Goal: Ask a question

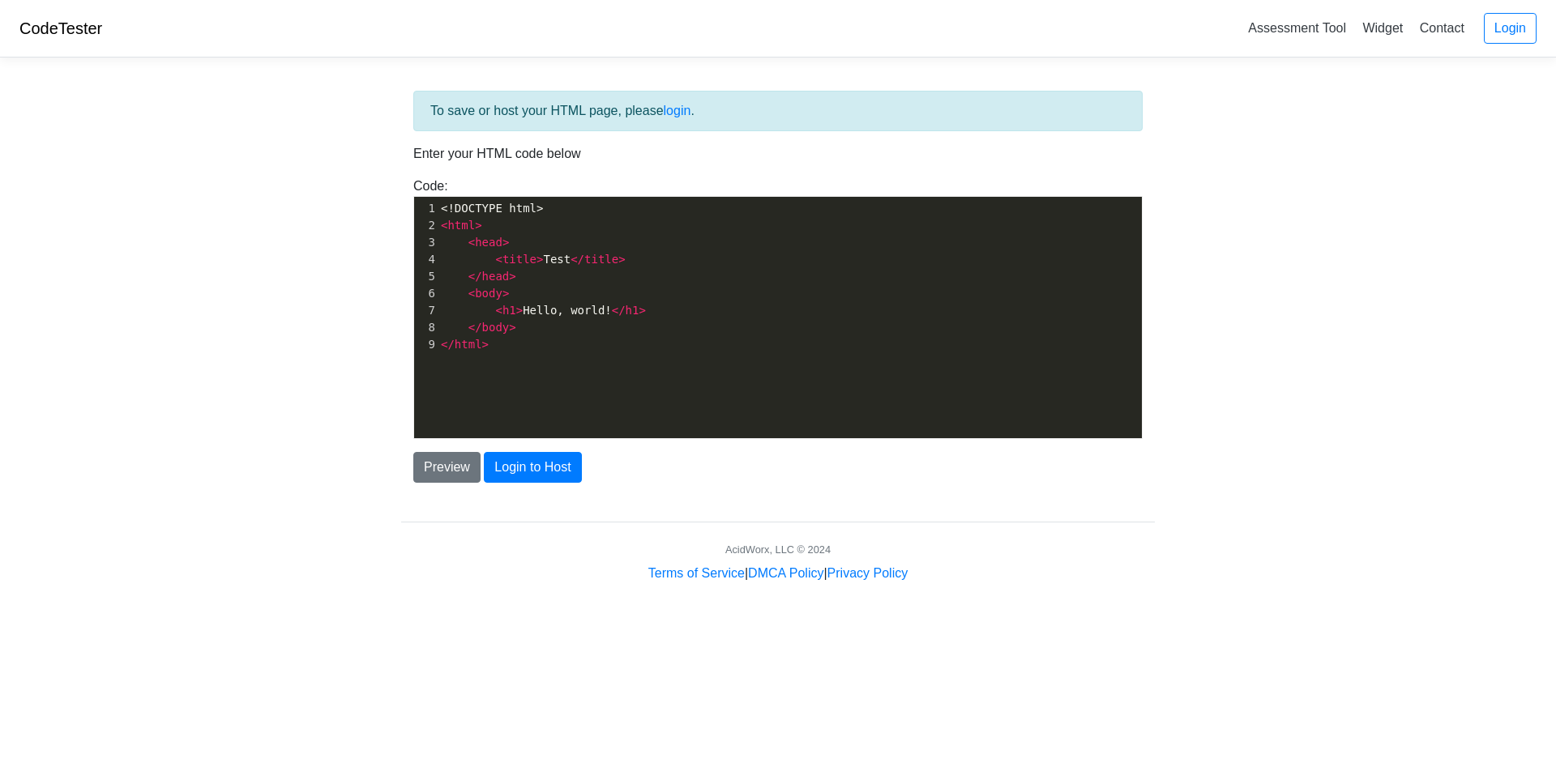
click at [534, 240] on pre "< head >" at bounding box center [789, 242] width 704 height 17
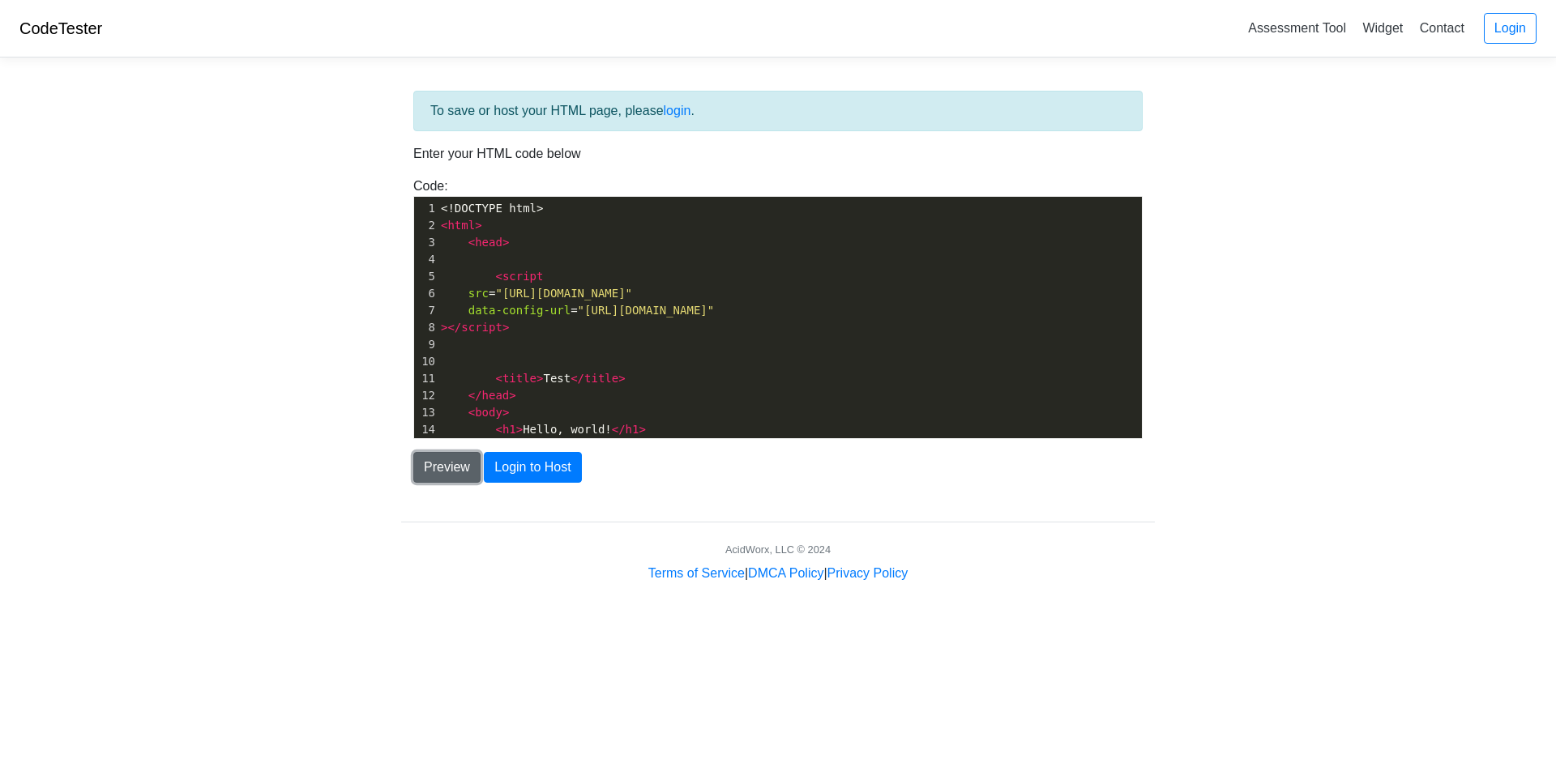
click at [457, 471] on button "Preview" at bounding box center [447, 467] width 67 height 30
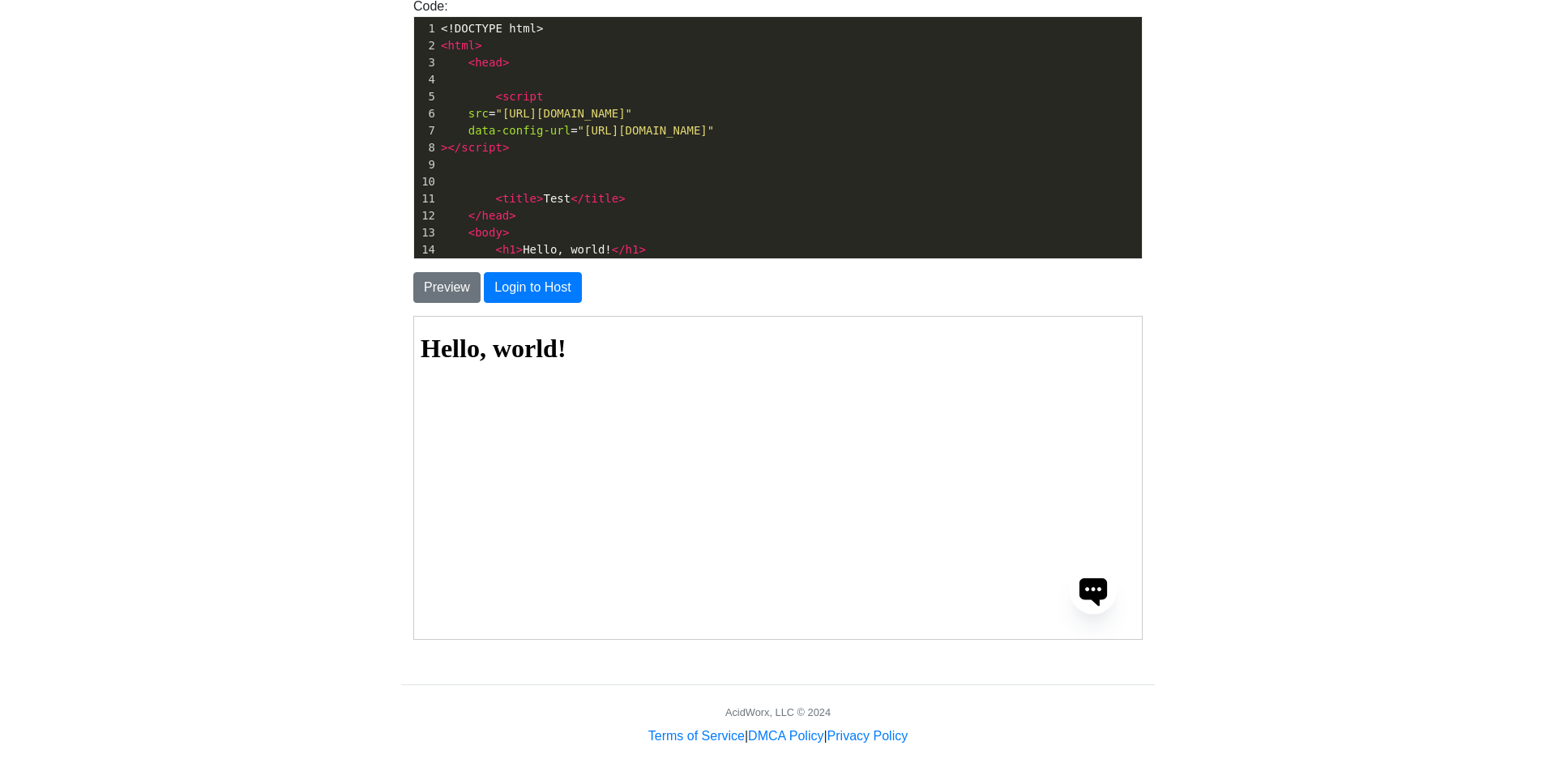
click at [1097, 594] on icon at bounding box center [1092, 592] width 29 height 29
click at [989, 504] on button "Start conversation" at bounding box center [959, 502] width 272 height 39
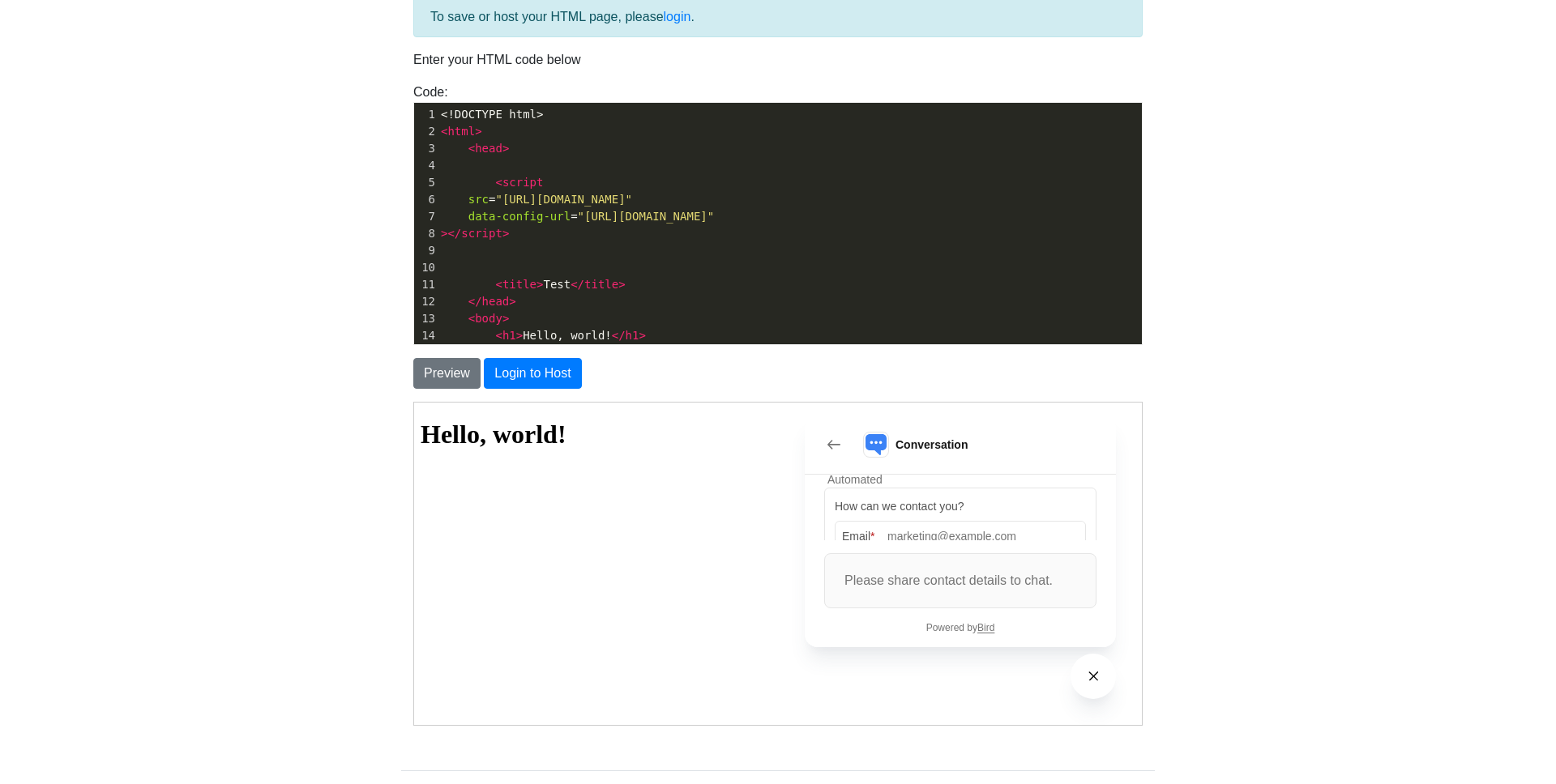
scroll to position [62, 0]
click at [917, 508] on input "Email" at bounding box center [986, 512] width 198 height 29
type input "[EMAIL_ADDRESS][DOMAIN_NAME]"
click at [901, 511] on span "Consent for Email marketing" at bounding box center [921, 516] width 144 height 16
click at [847, 511] on input "Consent for Email marketing" at bounding box center [841, 516] width 13 height 13
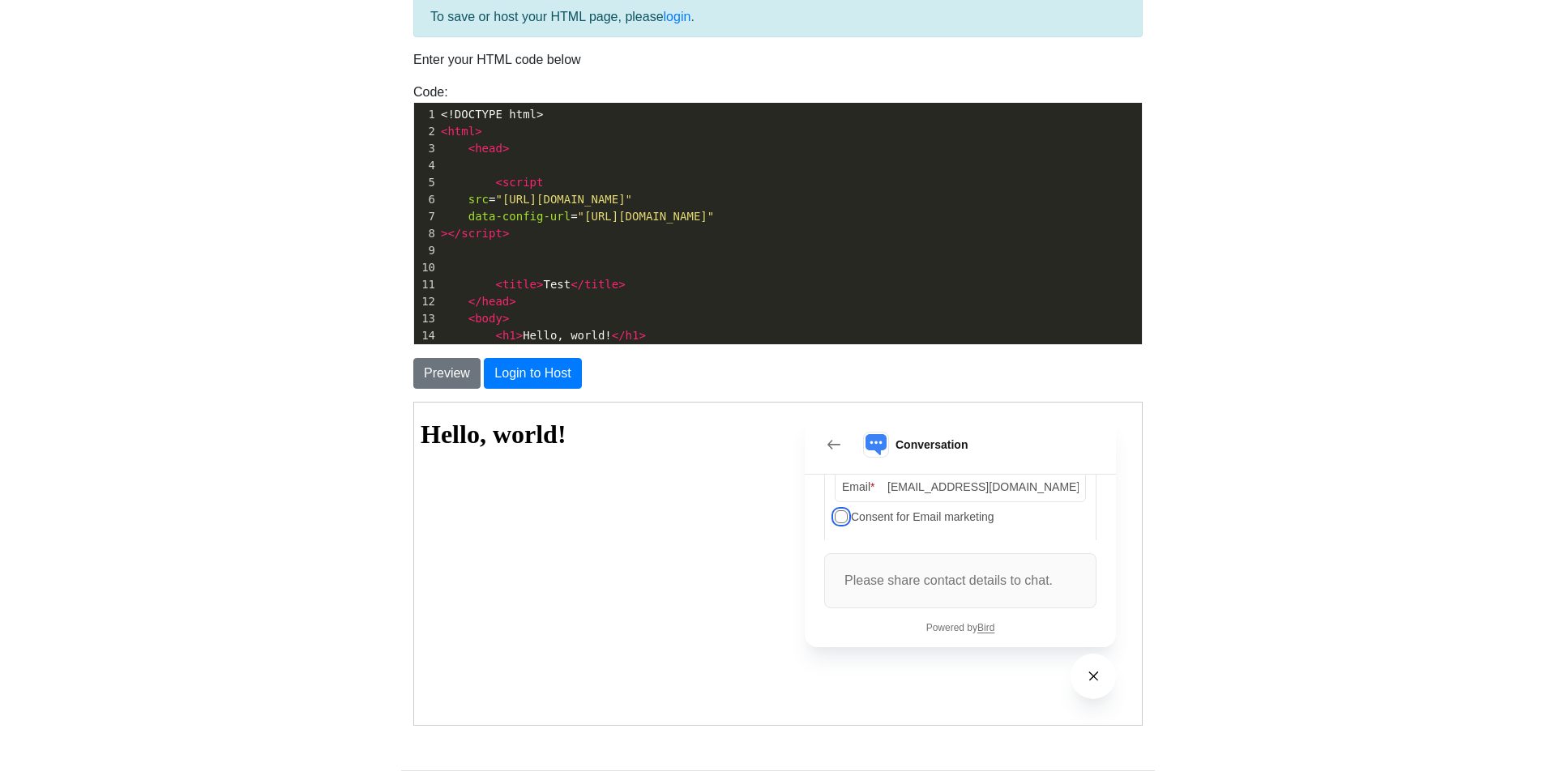
checkbox input "true"
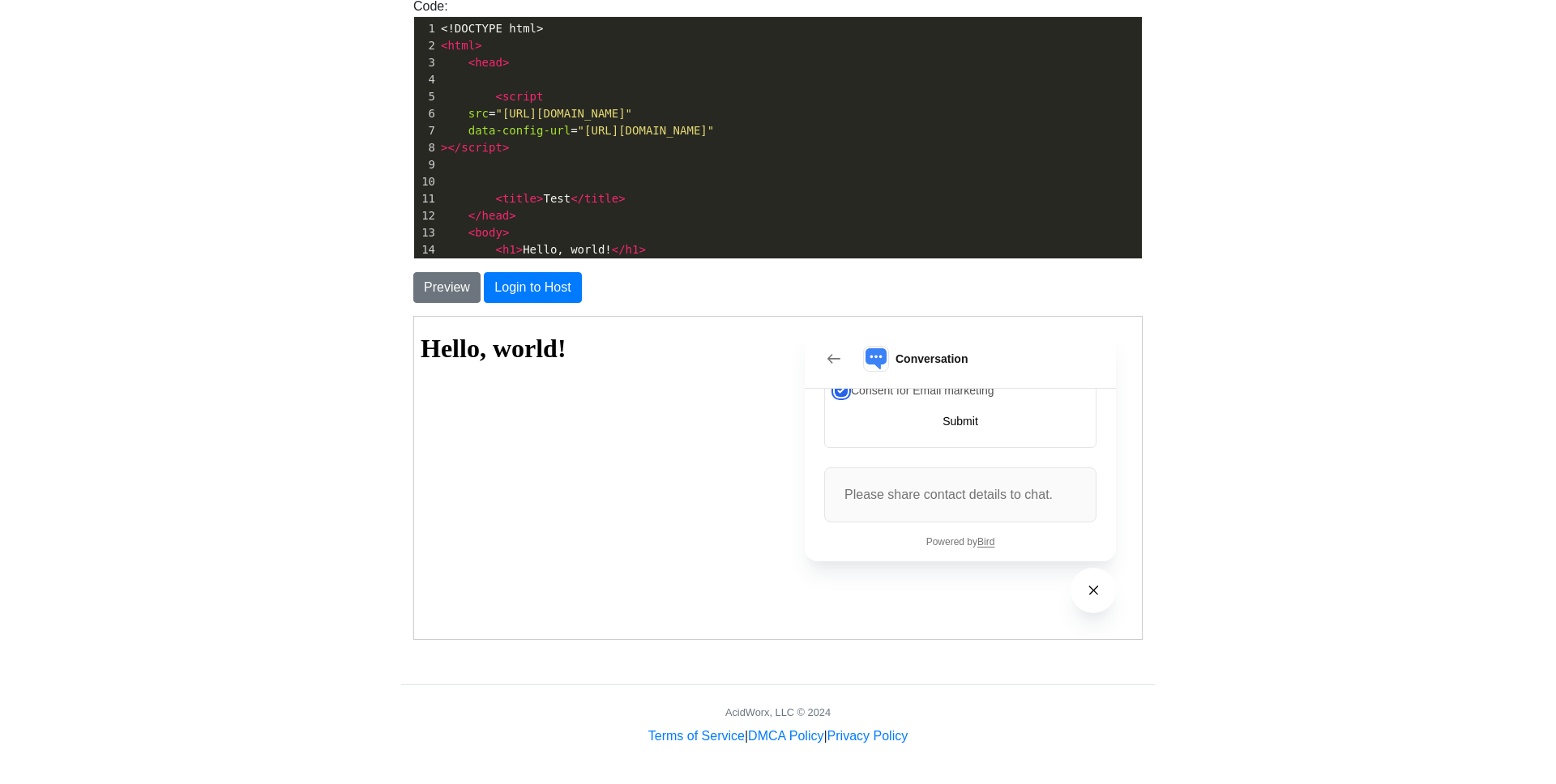
click at [949, 427] on button "Submit" at bounding box center [960, 420] width 252 height 32
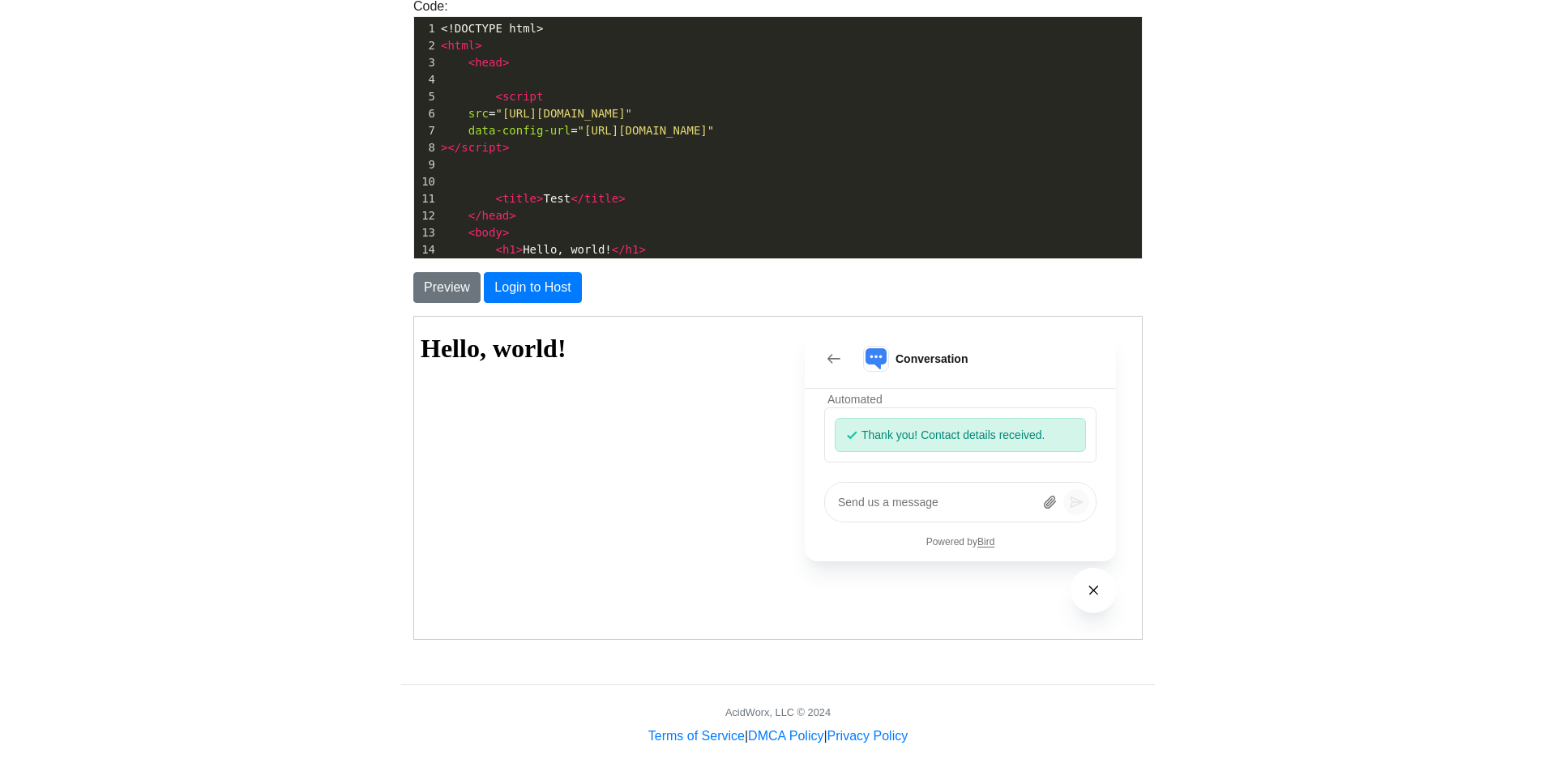
scroll to position [33, 0]
drag, startPoint x: 930, startPoint y: 494, endPoint x: 969, endPoint y: 497, distance: 39.1
click at [930, 494] on textarea at bounding box center [959, 501] width 270 height 39
type textarea "wefwefwef"
click at [1074, 500] on icon at bounding box center [1075, 501] width 20 height 20
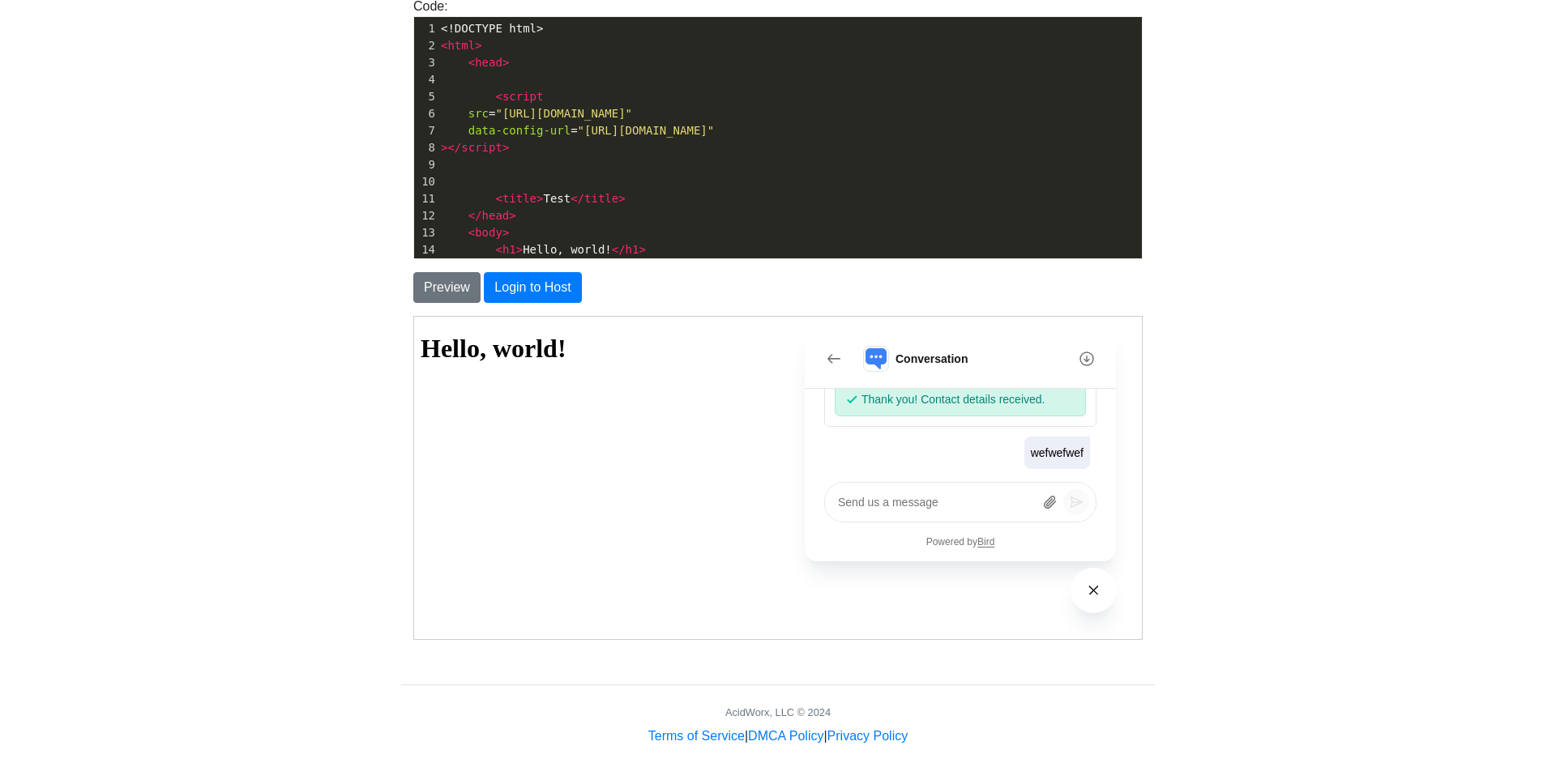
scroll to position [130, 0]
